Goal: Task Accomplishment & Management: Manage account settings

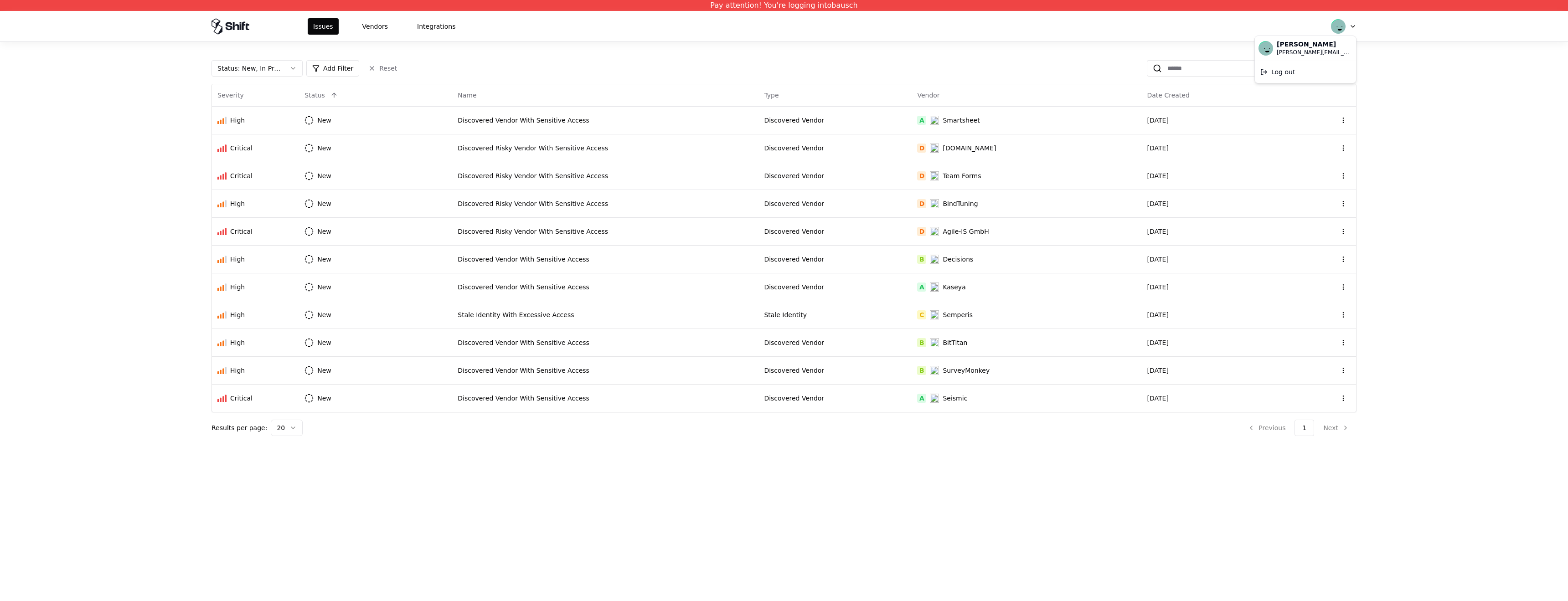
click at [1349, 26] on html "Pay attention! You're logging into bausch Issues Vendors Integrations Status : …" at bounding box center [784, 300] width 1568 height 601
click at [1289, 73] on div "Log out" at bounding box center [1306, 72] width 98 height 18
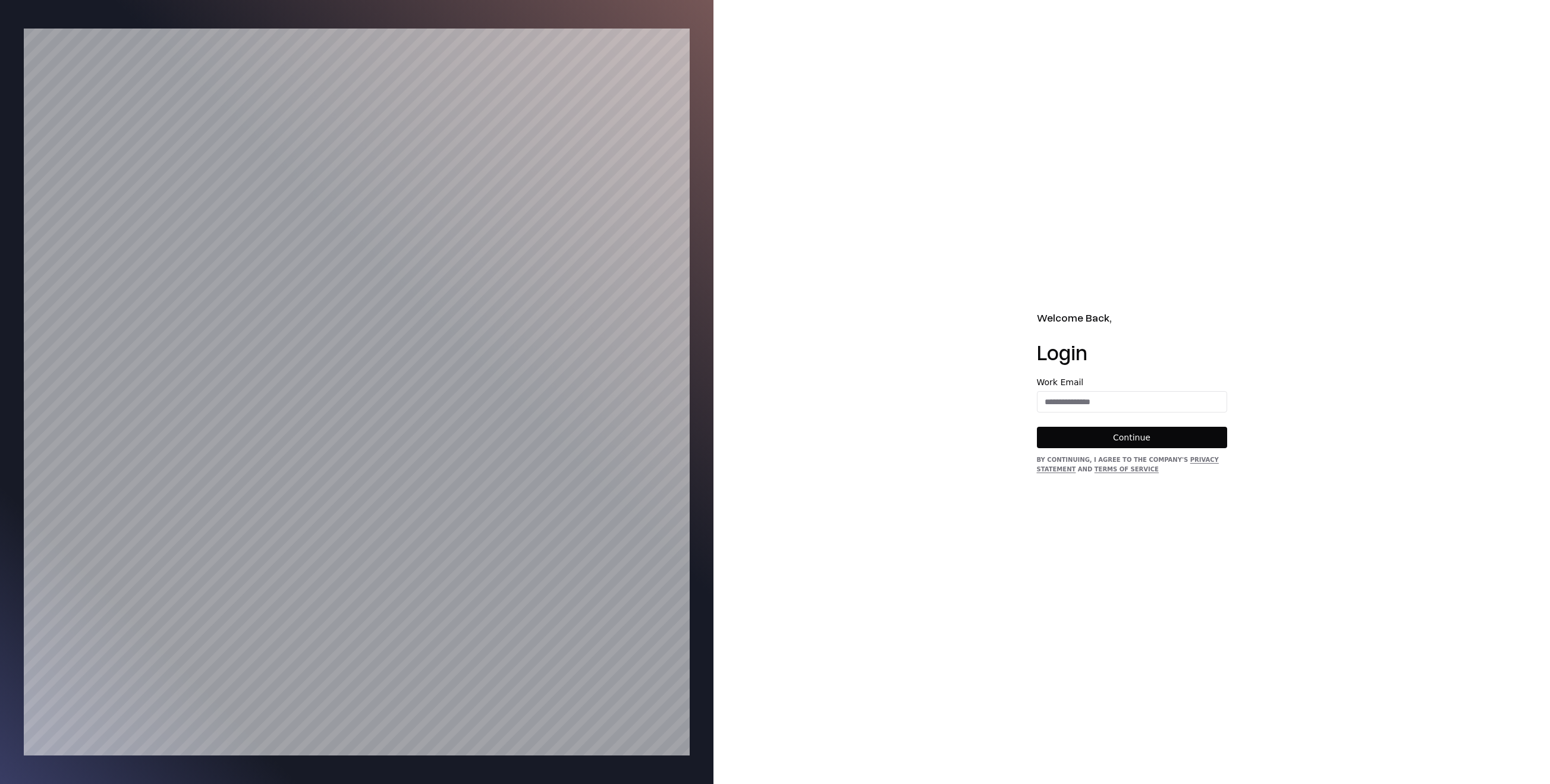
click at [1221, 244] on div "Welcome Back, Login Work Email Continue By continuing, I agree to the Company's…" at bounding box center [1131, 392] width 836 height 784
click at [1151, 395] on input "email" at bounding box center [1132, 401] width 189 height 21
type input "**********"
click at [1153, 435] on button "Continue" at bounding box center [1131, 436] width 190 height 21
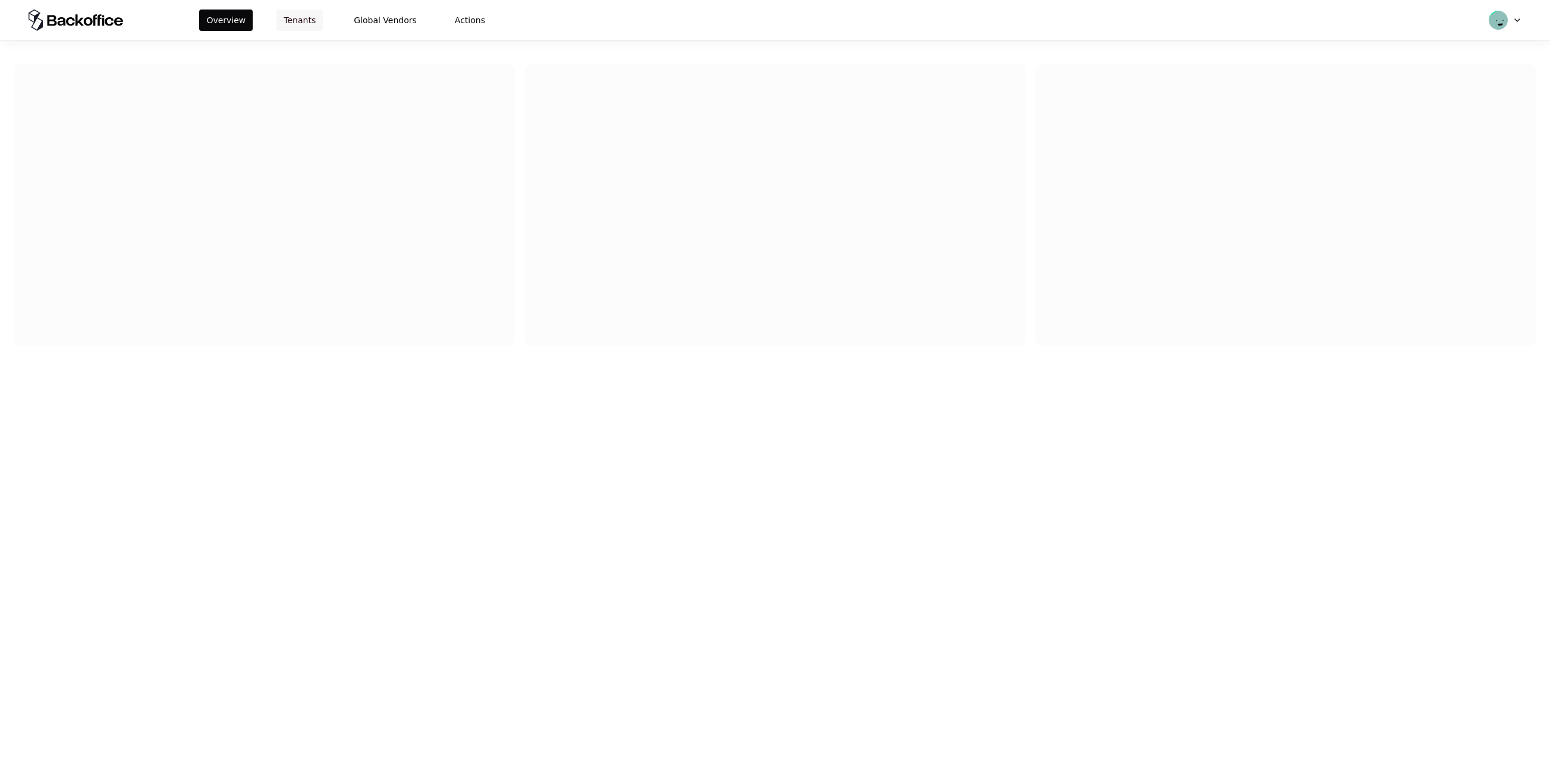
click at [276, 21] on button "Tenants" at bounding box center [299, 20] width 47 height 21
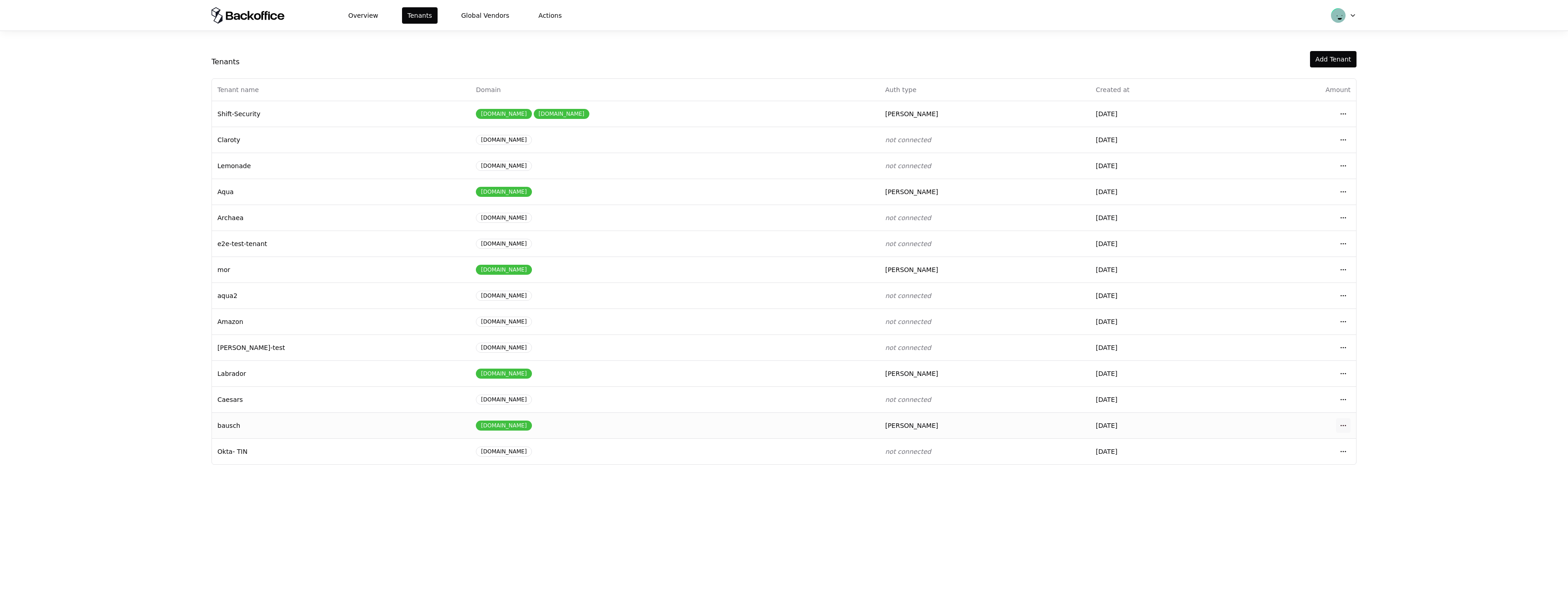
click at [1187, 426] on html "Overview Tenants Global Vendors Actions Tenants Add Tenant Tenant name Domain A…" at bounding box center [784, 300] width 1568 height 601
click at [1187, 502] on div "Login to tenant" at bounding box center [1302, 501] width 103 height 18
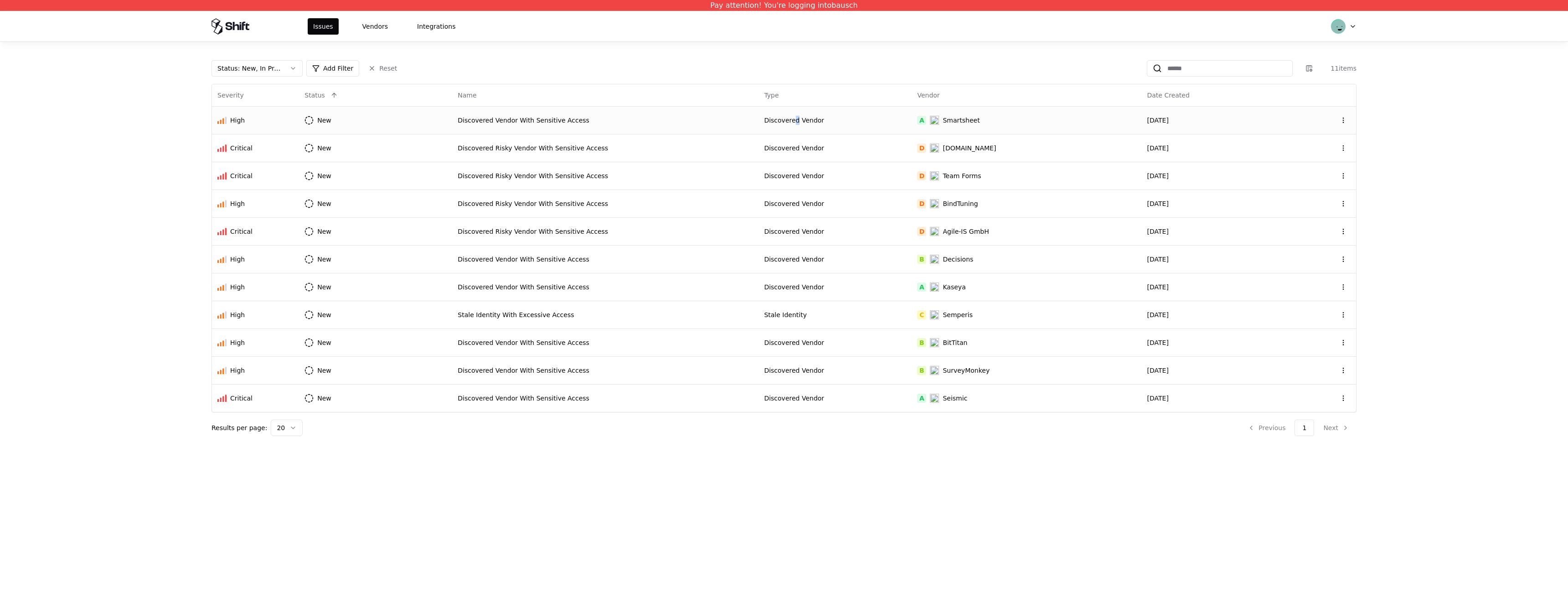
click at [794, 118] on div "Discovered Vendor" at bounding box center [835, 121] width 142 height 9
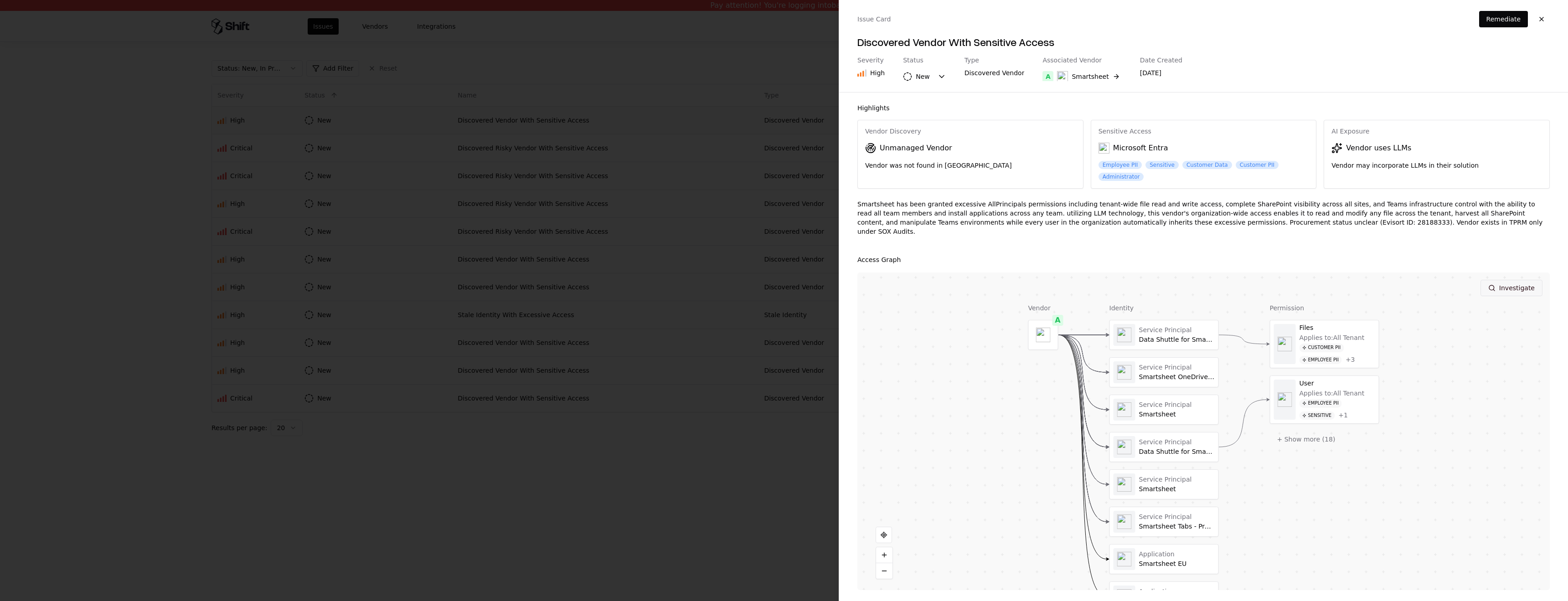
click at [1515, 279] on button "Investigate" at bounding box center [1511, 287] width 62 height 16
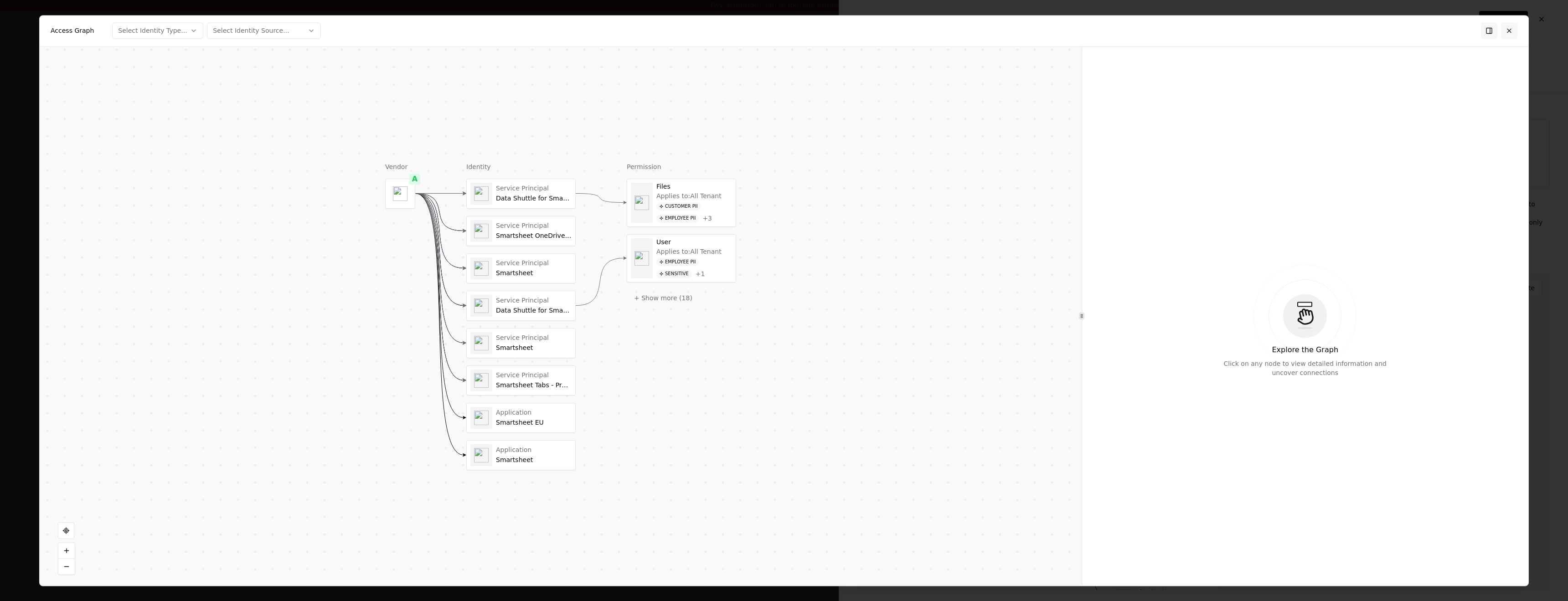
click at [1505, 31] on button at bounding box center [1508, 30] width 16 height 16
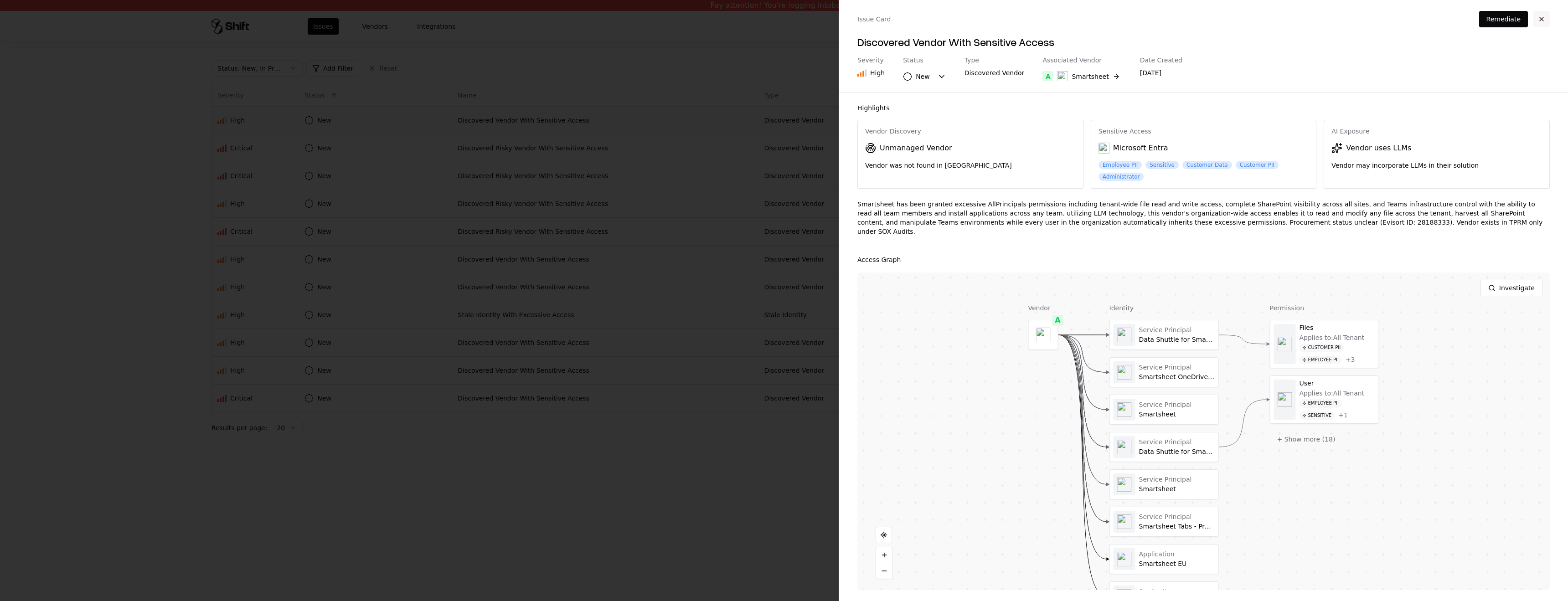
click at [1546, 18] on button "button" at bounding box center [1541, 18] width 16 height 16
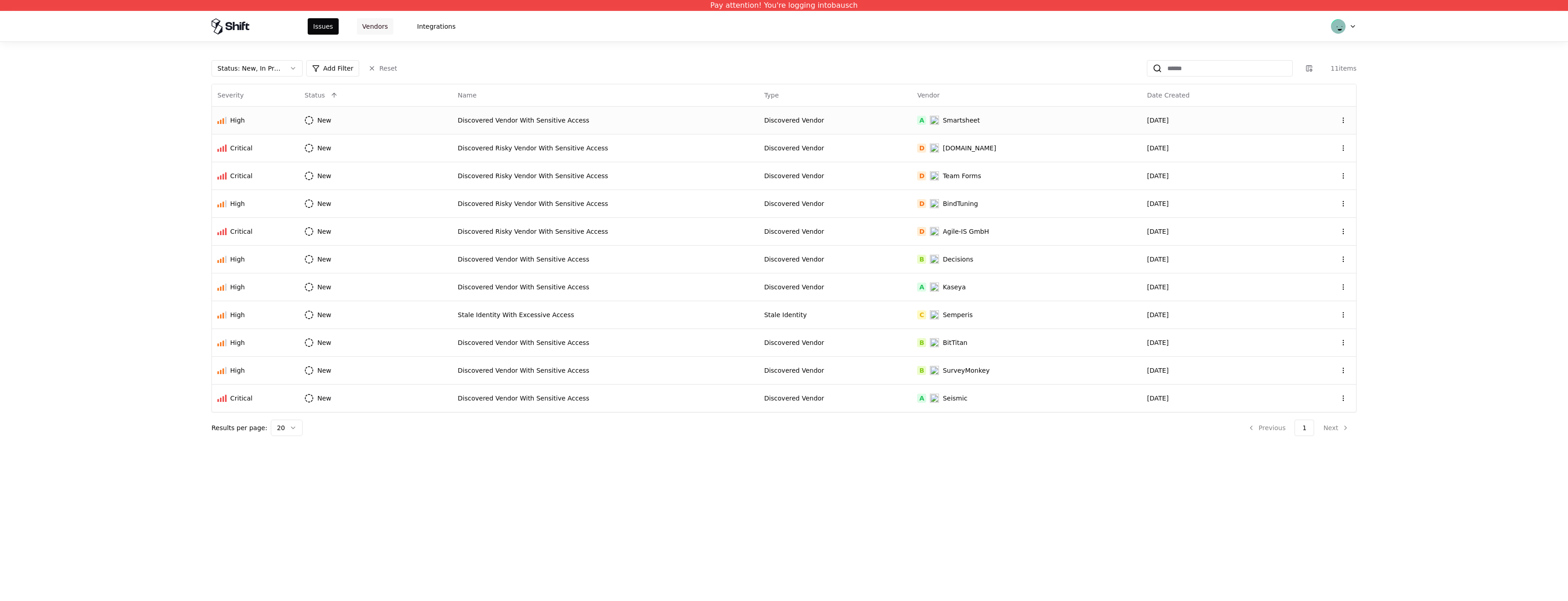
click at [374, 29] on button "Vendors" at bounding box center [375, 26] width 37 height 16
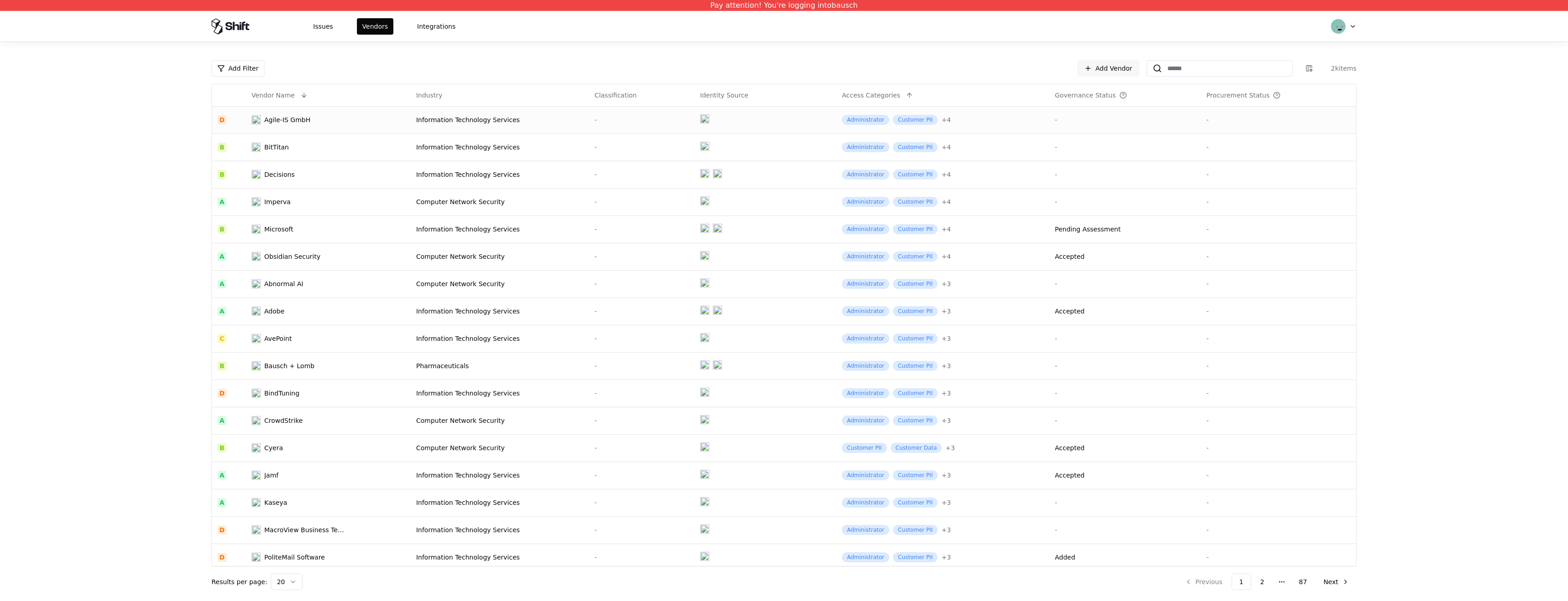
click at [799, 115] on td at bounding box center [766, 120] width 142 height 27
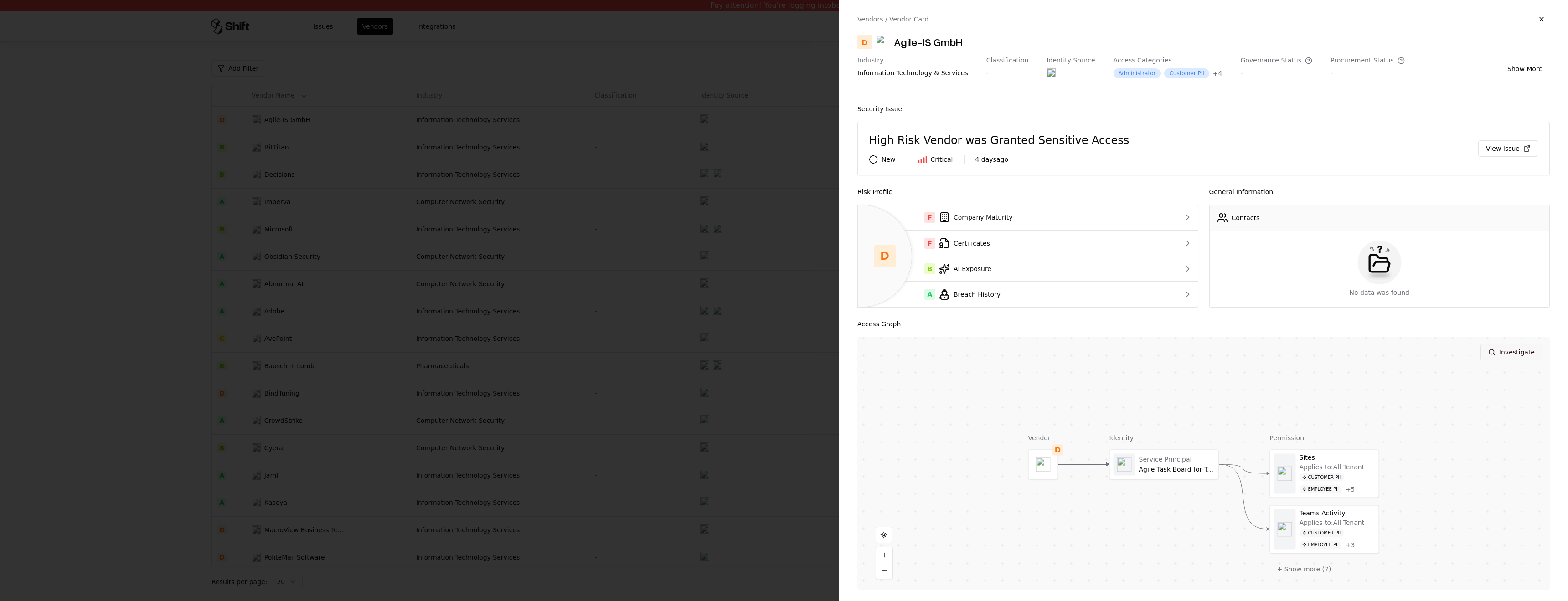
click at [1516, 351] on button "Investigate" at bounding box center [1511, 351] width 62 height 16
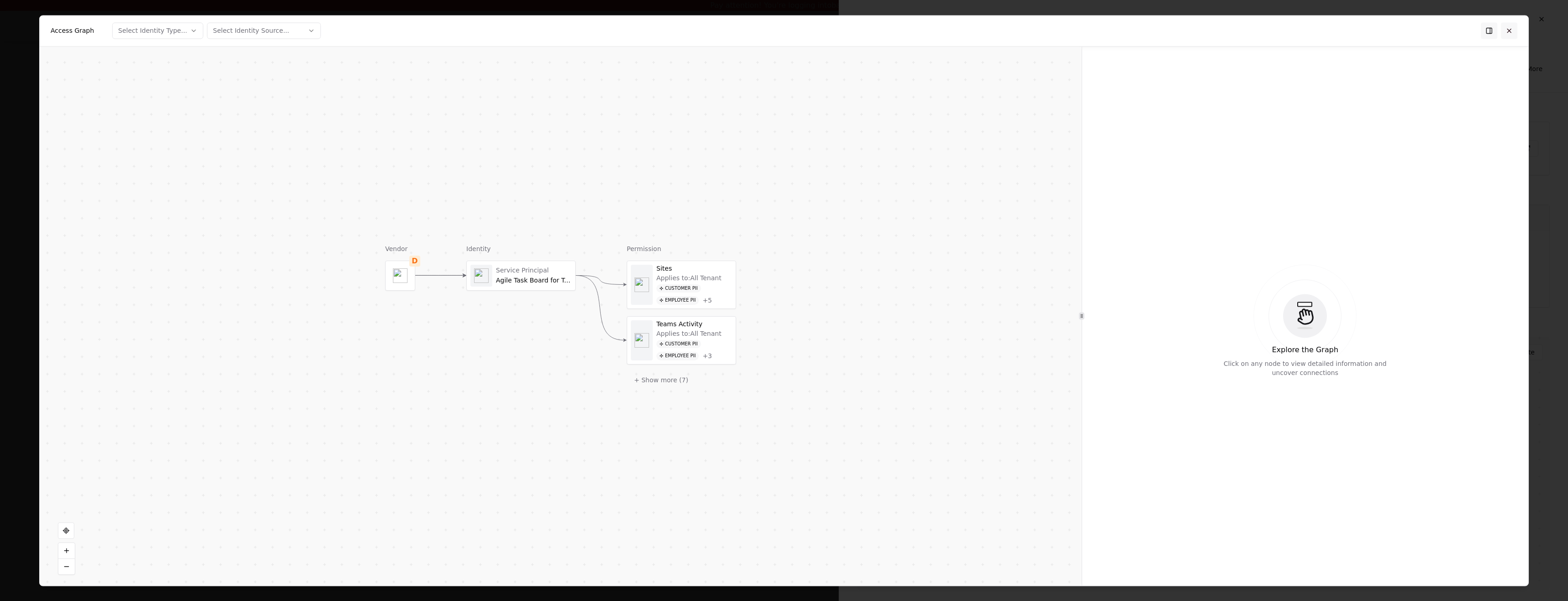
click at [1511, 31] on button at bounding box center [1508, 30] width 16 height 16
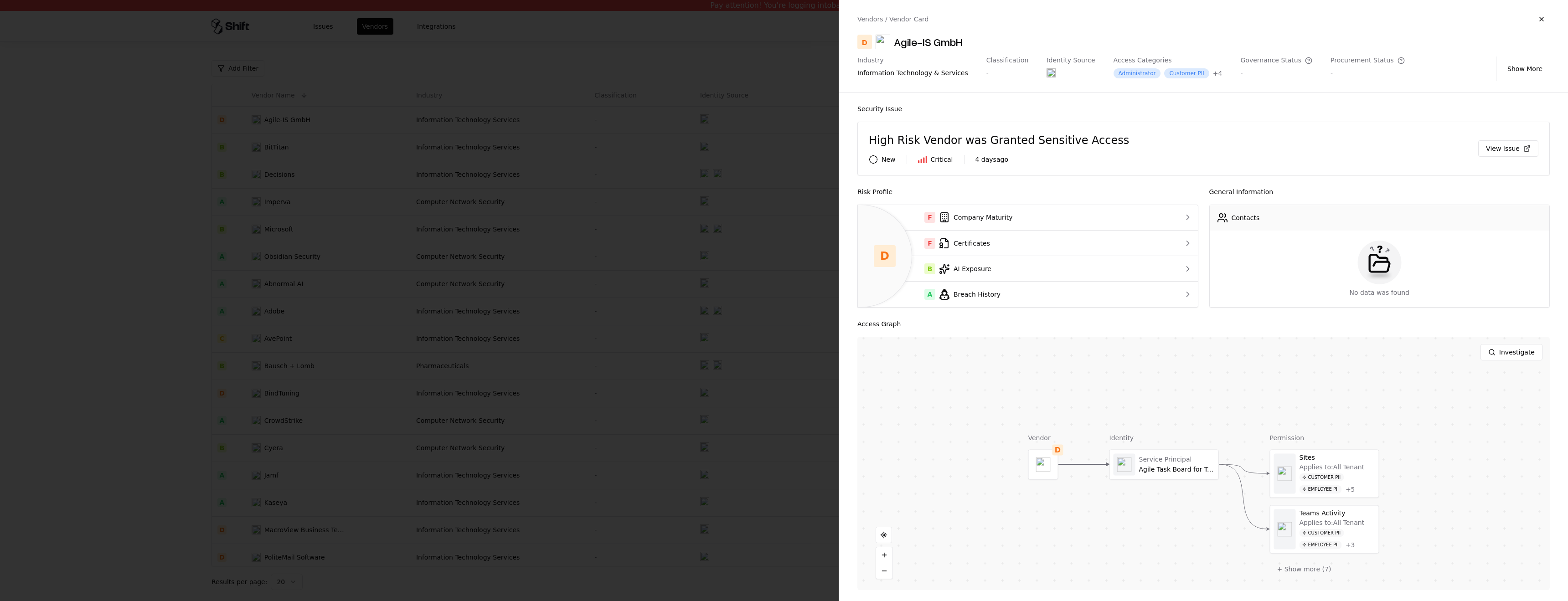
click at [803, 93] on div at bounding box center [784, 300] width 1568 height 601
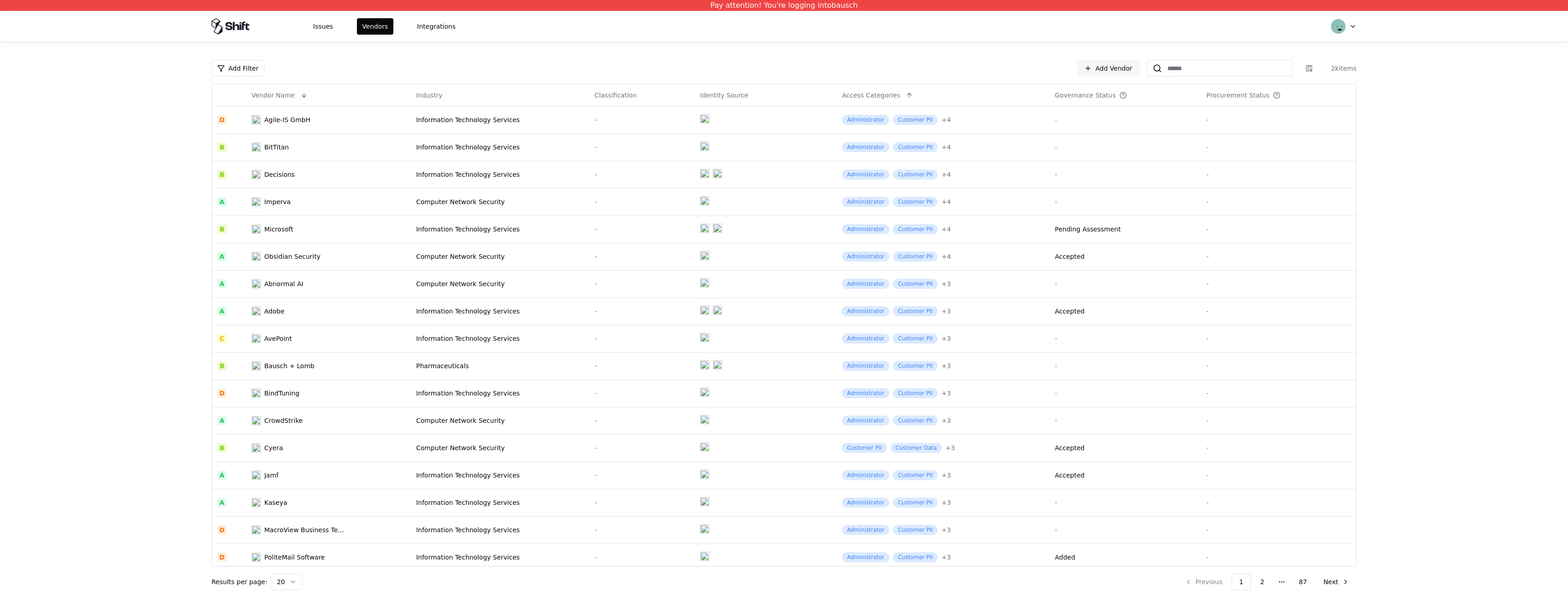
click at [430, 15] on div "Issues Vendors Integrations" at bounding box center [783, 26] width 1167 height 31
click at [442, 25] on button "Integrations" at bounding box center [436, 26] width 49 height 16
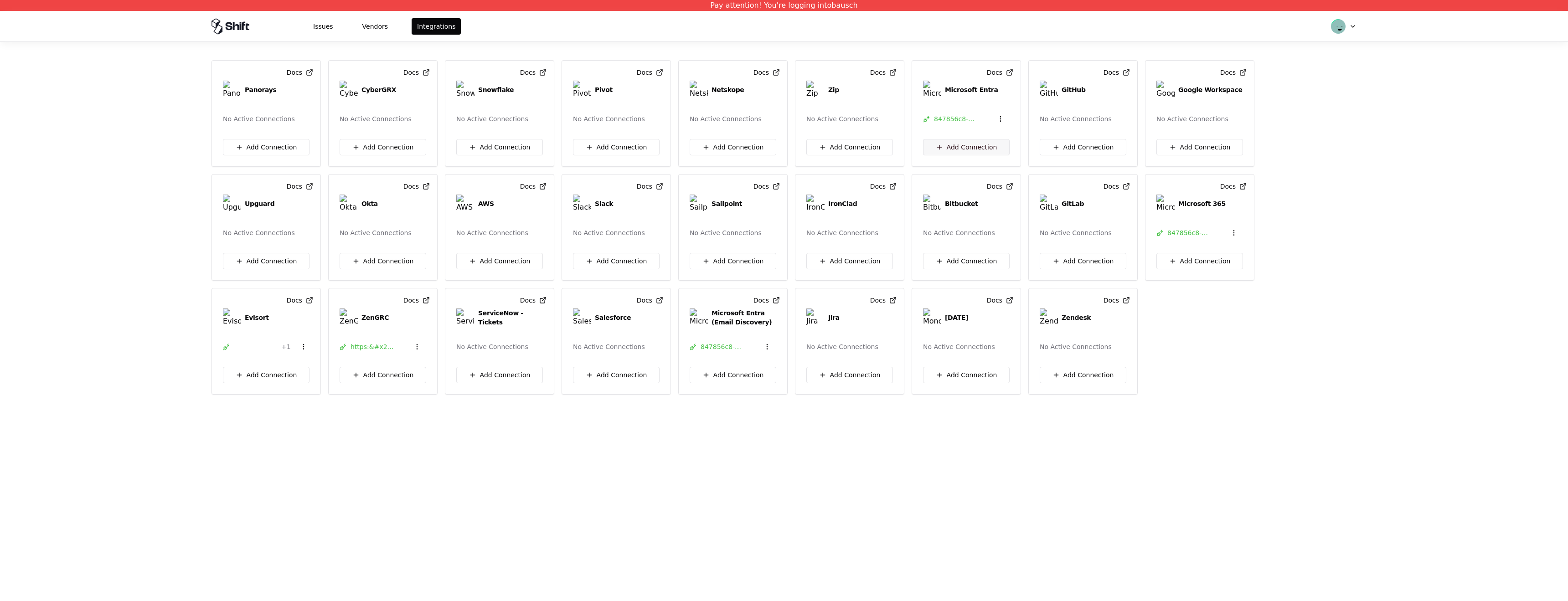
click at [982, 145] on button "Add Connection" at bounding box center [966, 147] width 86 height 16
click at [972, 143] on button "Add Connection" at bounding box center [966, 147] width 86 height 16
click at [1352, 27] on html "Pay attention! You're logging into bausch Issues Vendors Integrations Docs Pano…" at bounding box center [784, 300] width 1568 height 601
click at [1321, 115] on html "Pay attention! You're logging into bausch Issues Vendors Integrations Docs Pano…" at bounding box center [784, 300] width 1568 height 601
click at [875, 259] on button "Add Connection" at bounding box center [849, 260] width 86 height 16
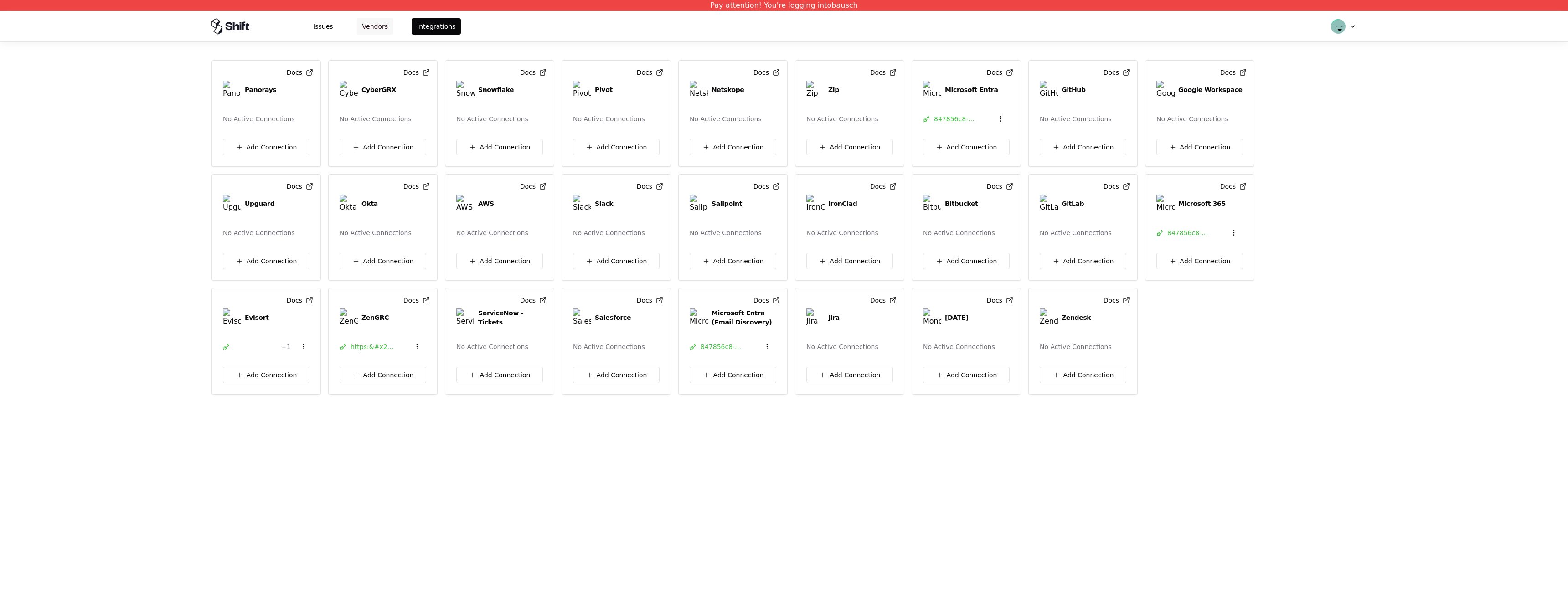
click at [366, 32] on button "Vendors" at bounding box center [375, 26] width 37 height 16
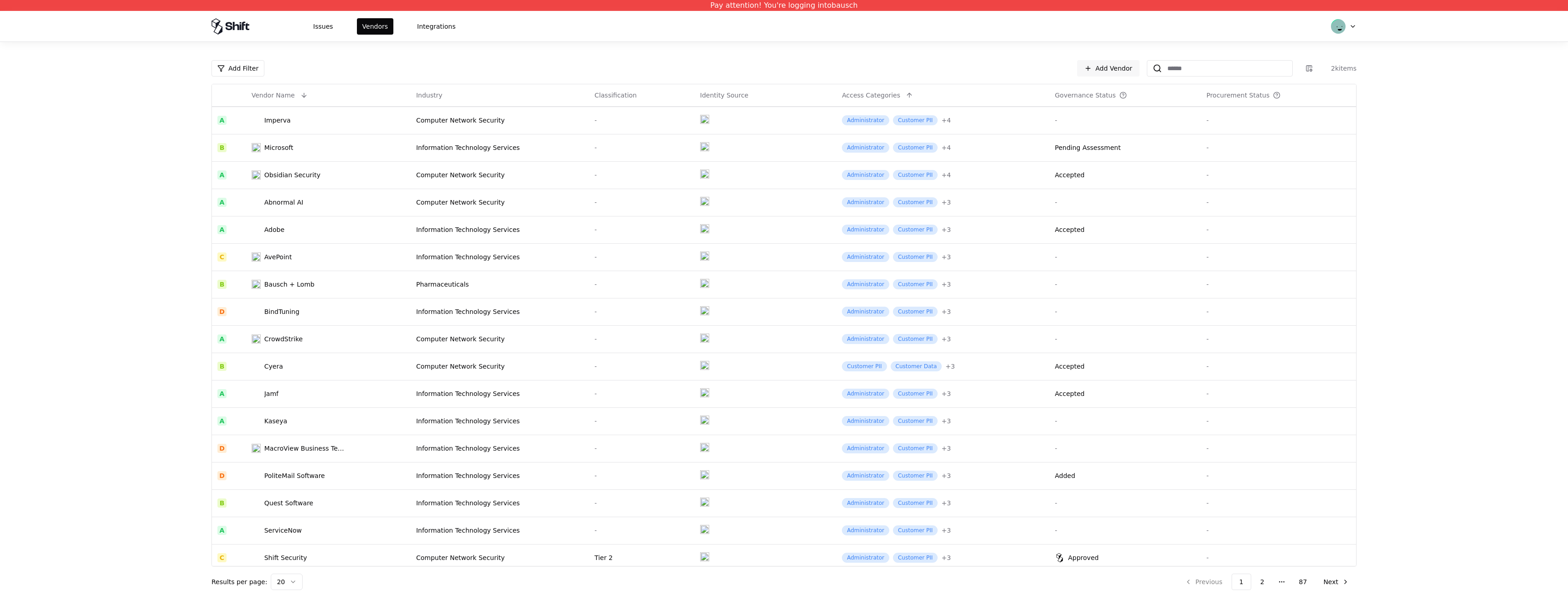
scroll to position [87, 0]
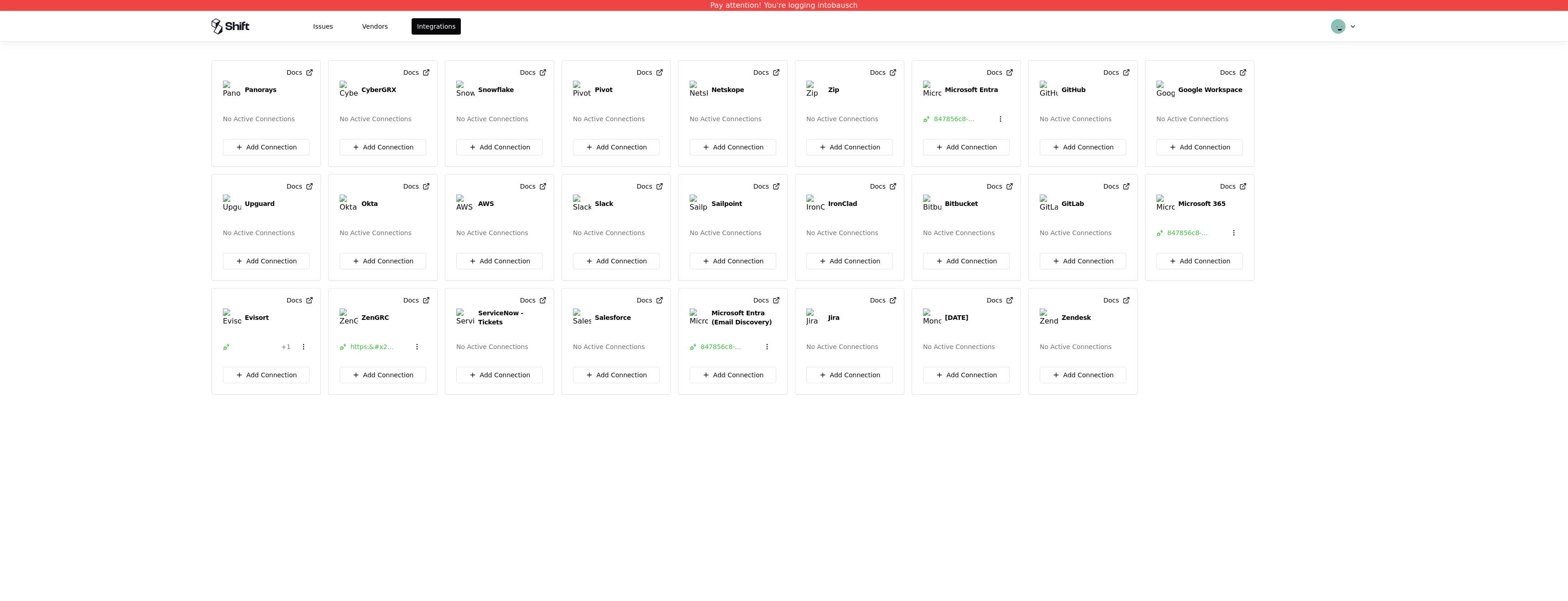
click at [371, 27] on button "Vendors" at bounding box center [375, 26] width 37 height 16
